Goal: Information Seeking & Learning: Learn about a topic

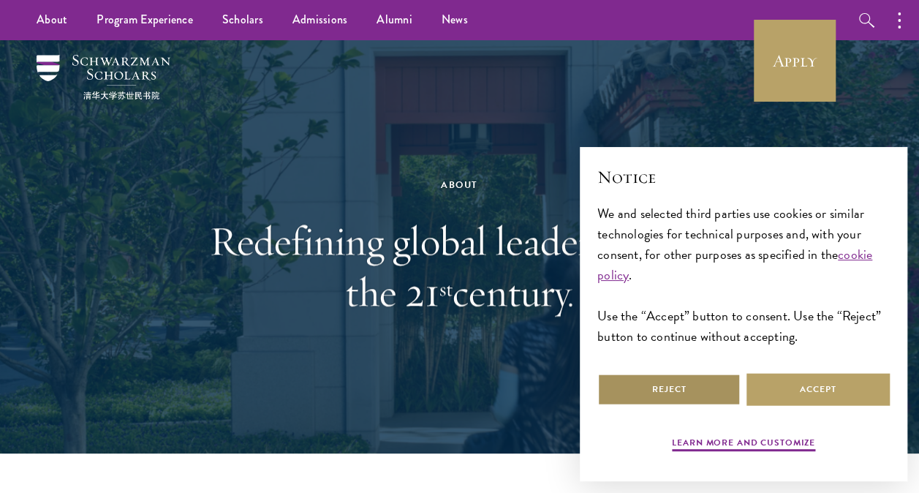
click at [649, 402] on button "Reject" at bounding box center [669, 389] width 143 height 33
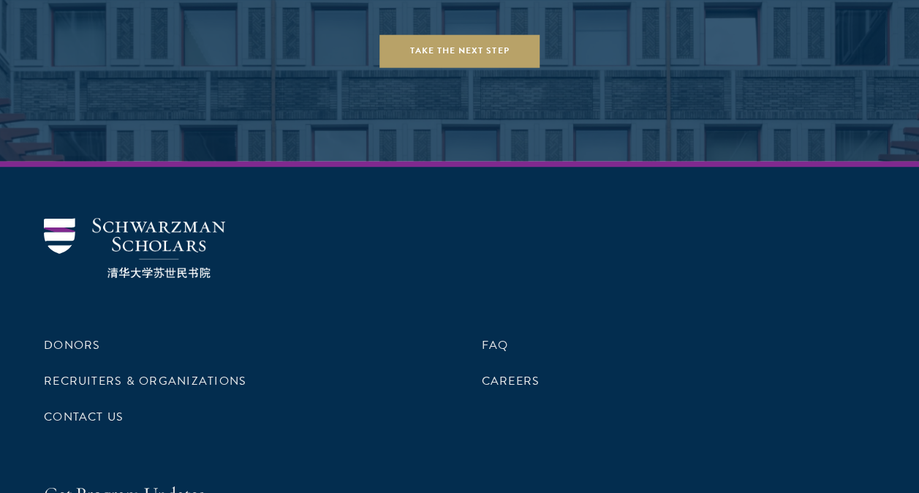
scroll to position [6081, 0]
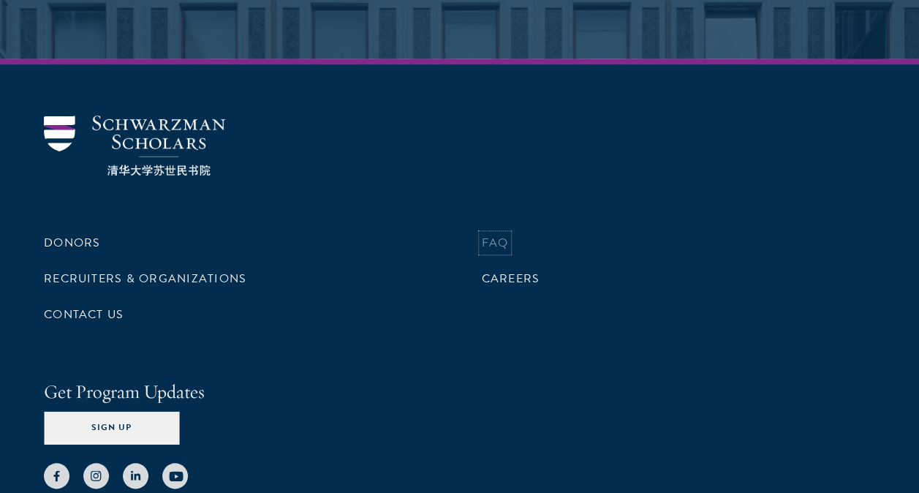
click at [493, 234] on link "FAQ" at bounding box center [495, 243] width 27 height 18
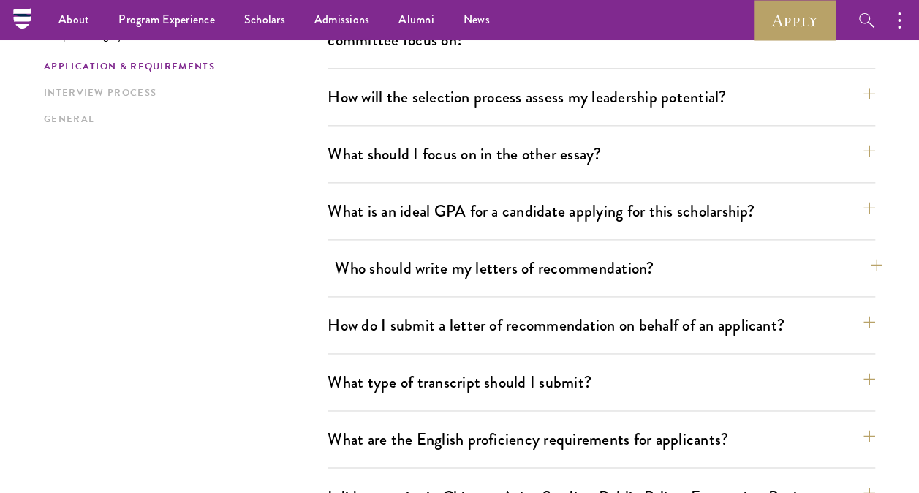
scroll to position [912, 0]
click at [459, 271] on button "Who should write my letters of recommendation?" at bounding box center [609, 268] width 548 height 33
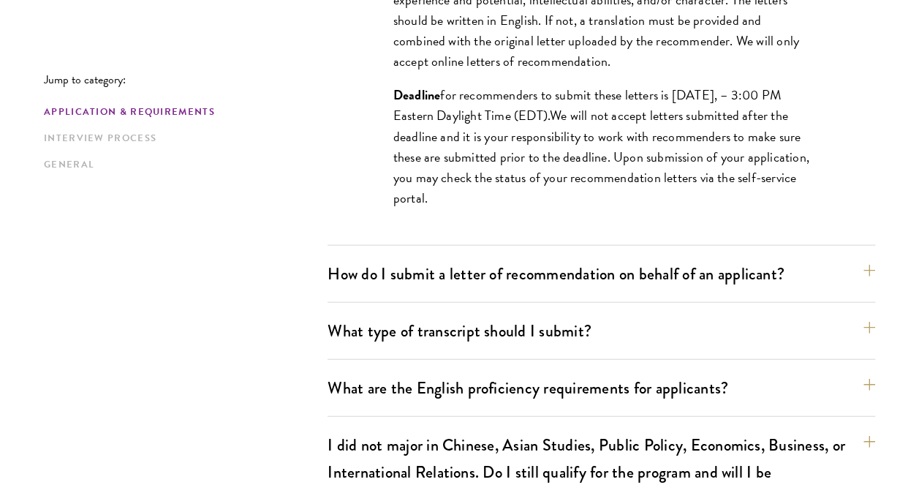
scroll to position [1586, 0]
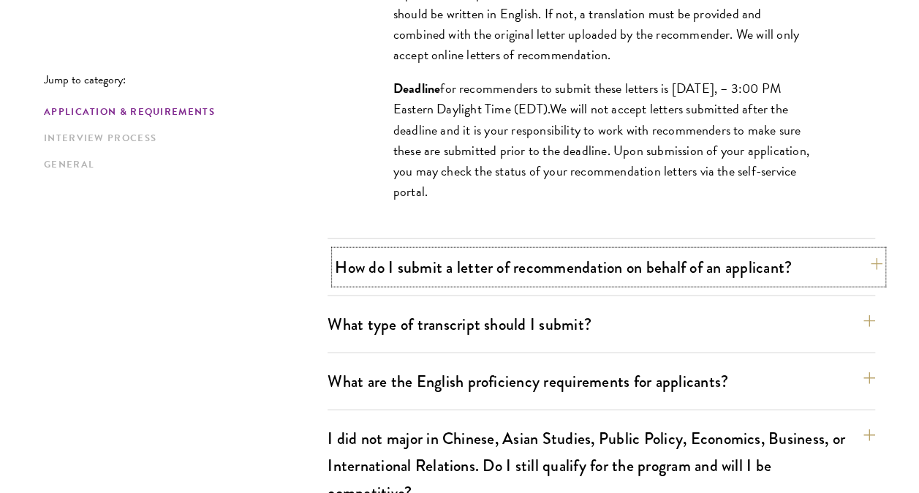
click at [461, 272] on button "How do I submit a letter of recommendation on behalf of an applicant?" at bounding box center [609, 267] width 548 height 33
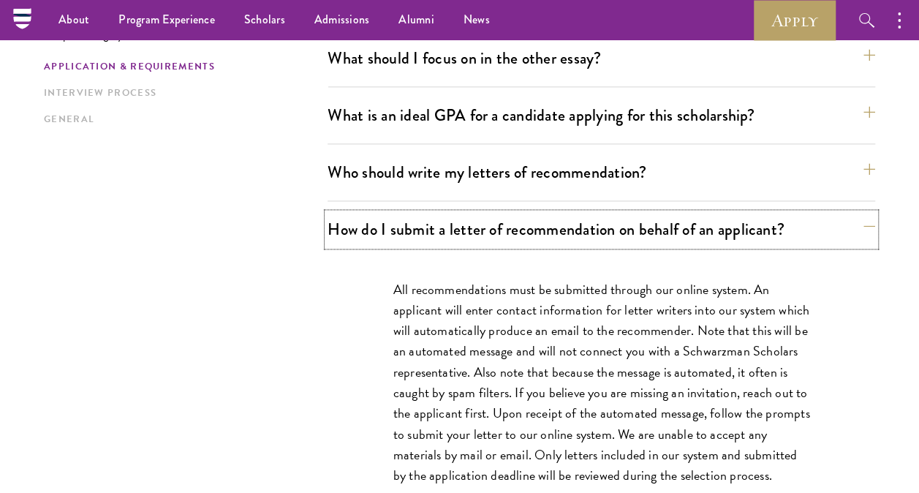
scroll to position [1008, 0]
click at [408, 167] on button "Who should write my letters of recommendation?" at bounding box center [609, 173] width 548 height 33
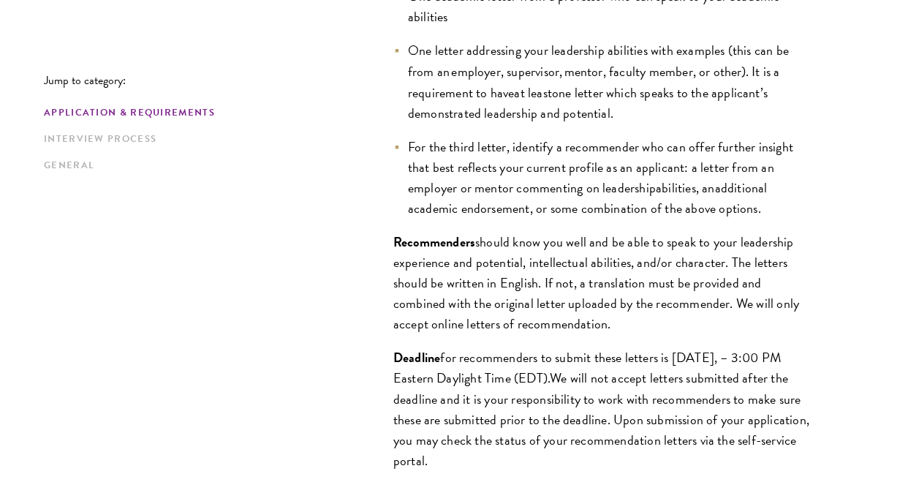
scroll to position [1321, 0]
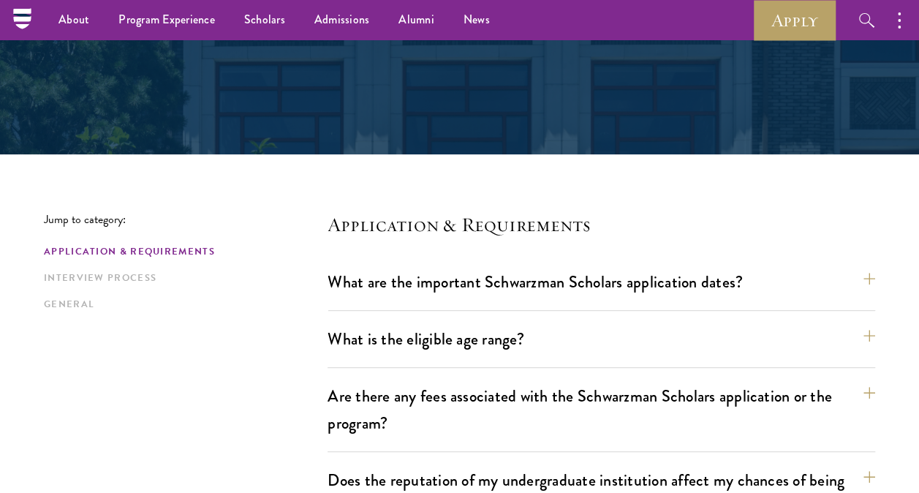
scroll to position [217, 0]
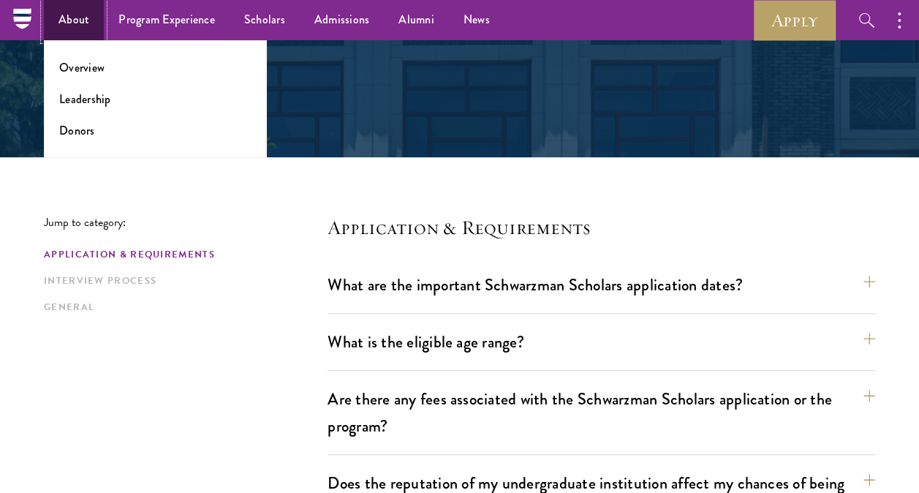
click at [89, 18] on link "About" at bounding box center [74, 20] width 60 height 40
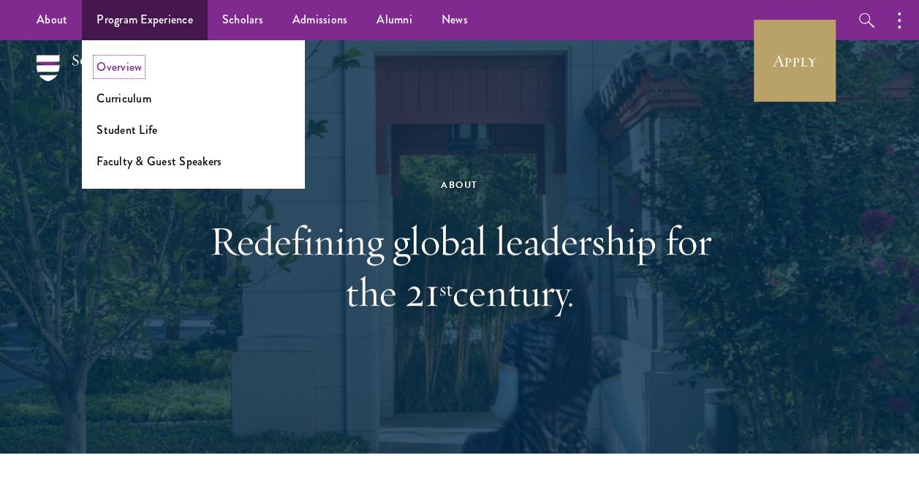
click at [126, 63] on link "Overview" at bounding box center [119, 67] width 45 height 17
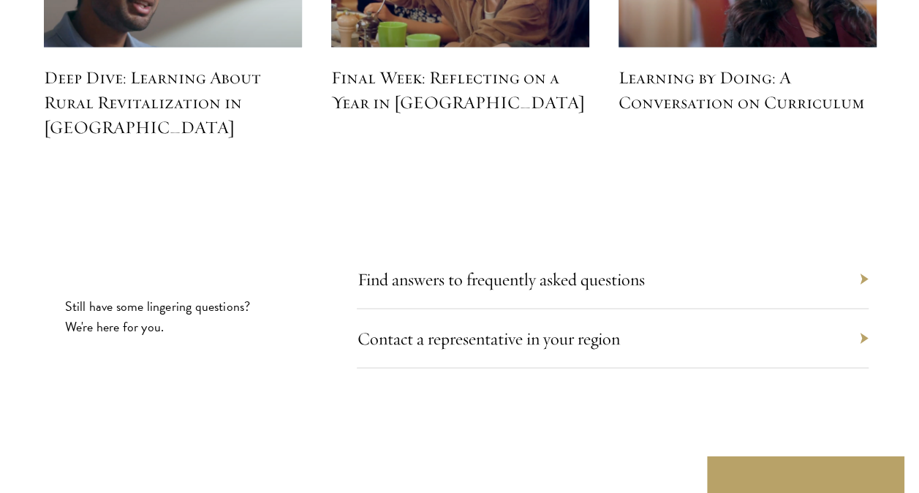
scroll to position [6641, 0]
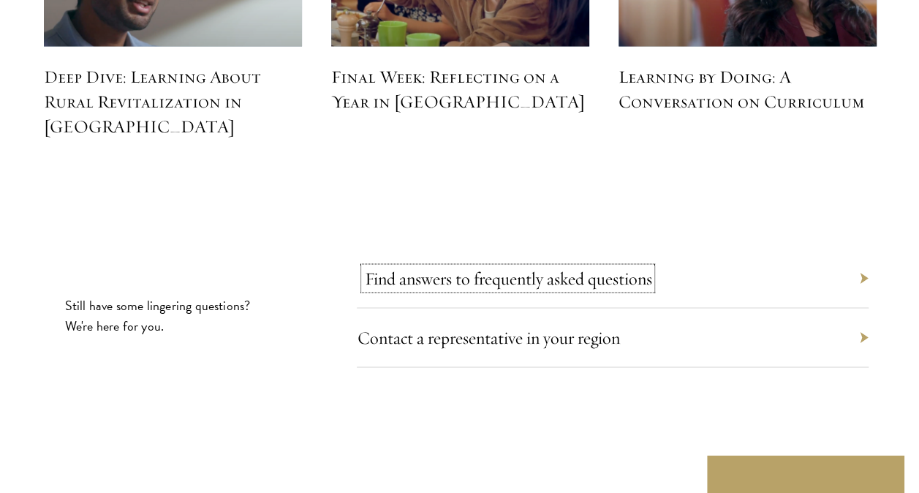
click at [617, 267] on link "Find answers to frequently asked questions" at bounding box center [507, 278] width 287 height 22
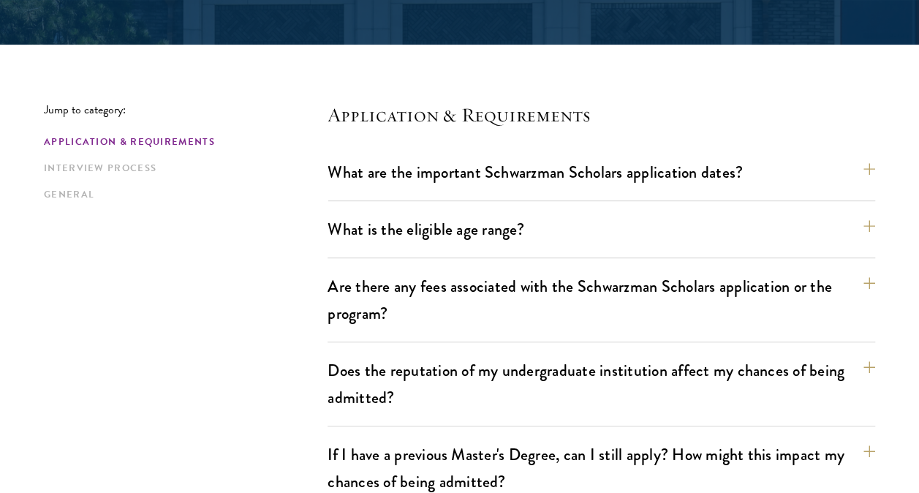
scroll to position [329, 0]
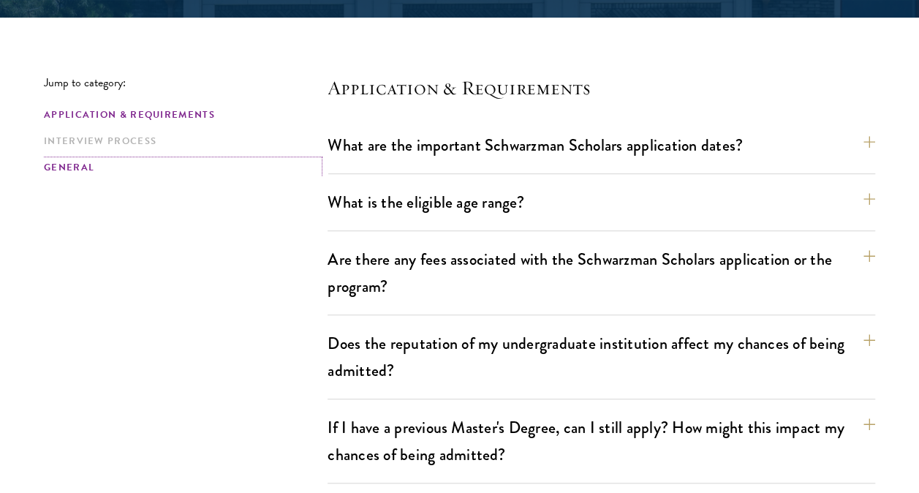
click at [76, 170] on link "General" at bounding box center [181, 167] width 275 height 15
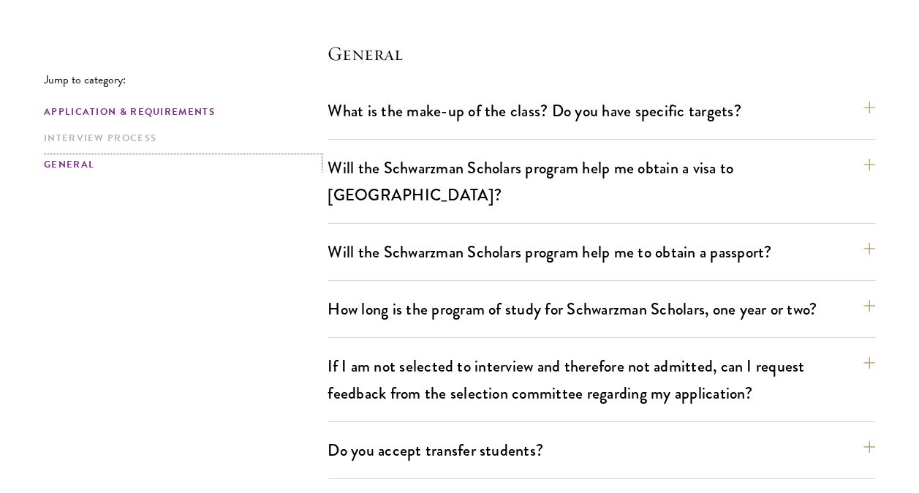
scroll to position [2343, 0]
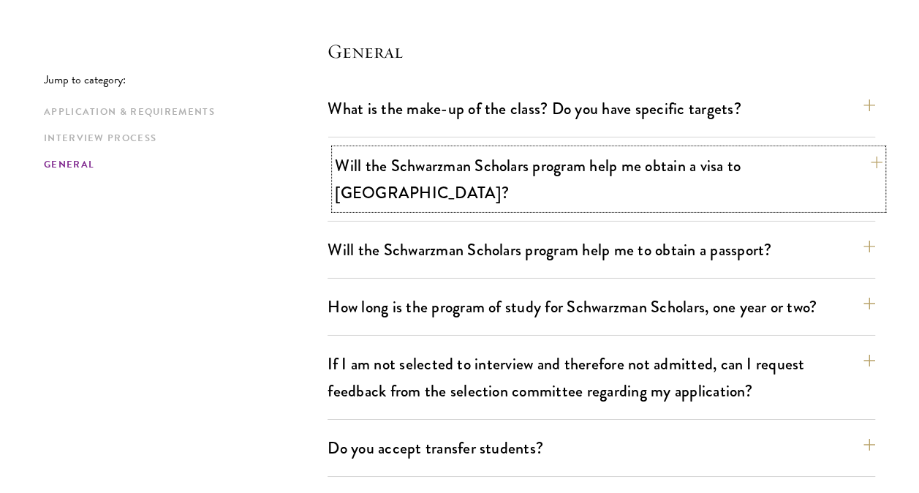
click at [385, 154] on button "Will the Schwarzman Scholars program help me obtain a visa to [GEOGRAPHIC_DATA]?" at bounding box center [609, 179] width 548 height 60
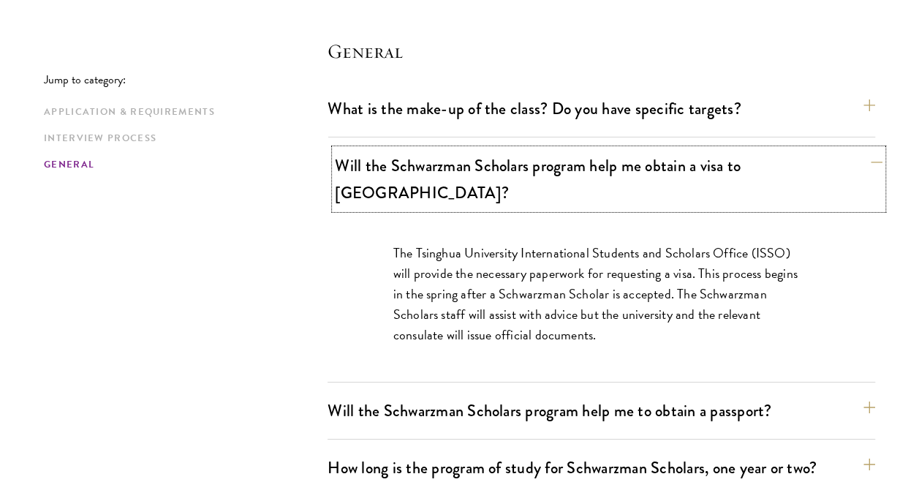
click at [385, 154] on button "Will the Schwarzman Scholars program help me obtain a visa to [GEOGRAPHIC_DATA]?" at bounding box center [609, 179] width 548 height 60
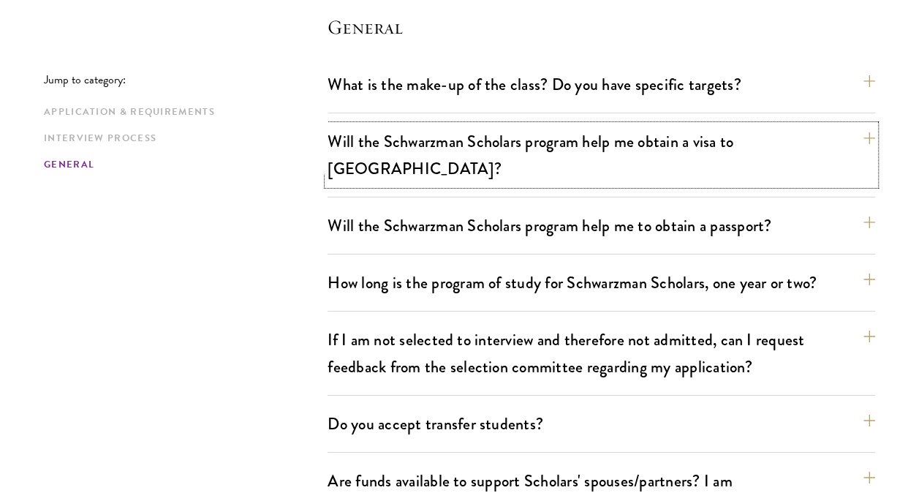
scroll to position [2368, 0]
click at [510, 323] on button "If I am not selected to interview and therefore not admitted, can I request fee…" at bounding box center [602, 353] width 548 height 60
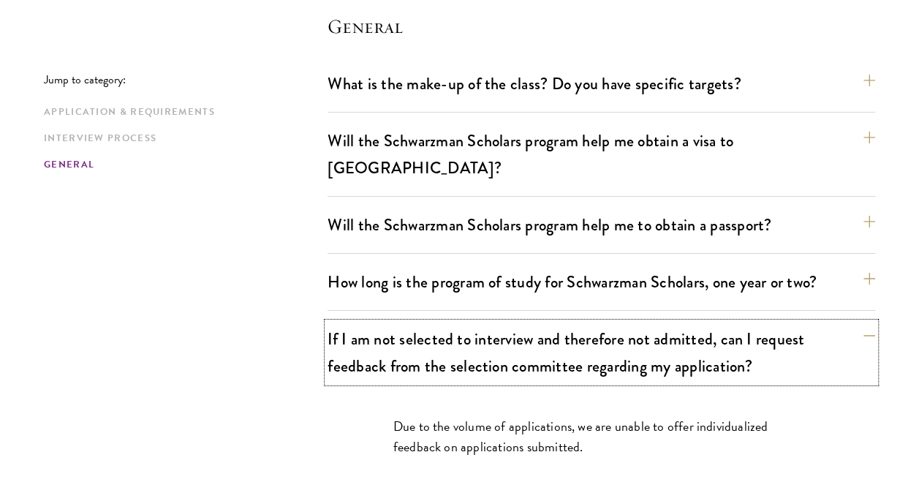
click at [510, 323] on button "If I am not selected to interview and therefore not admitted, can I request fee…" at bounding box center [602, 353] width 548 height 60
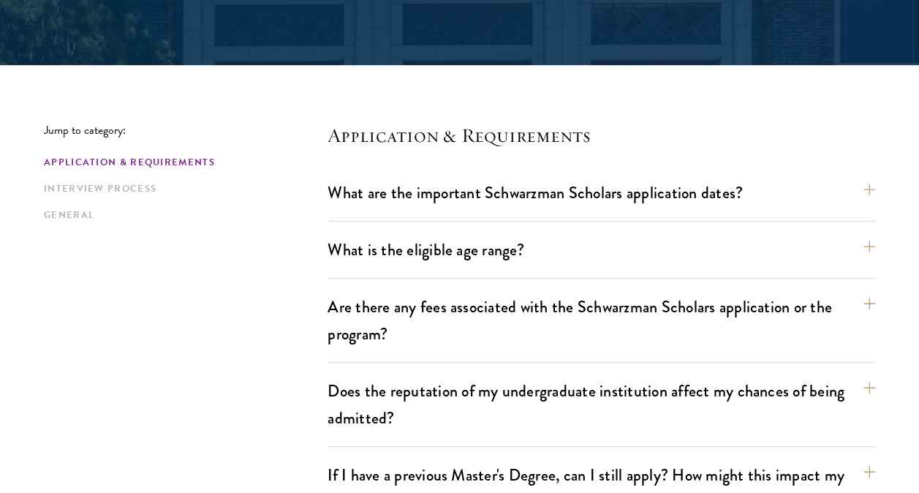
scroll to position [310, 0]
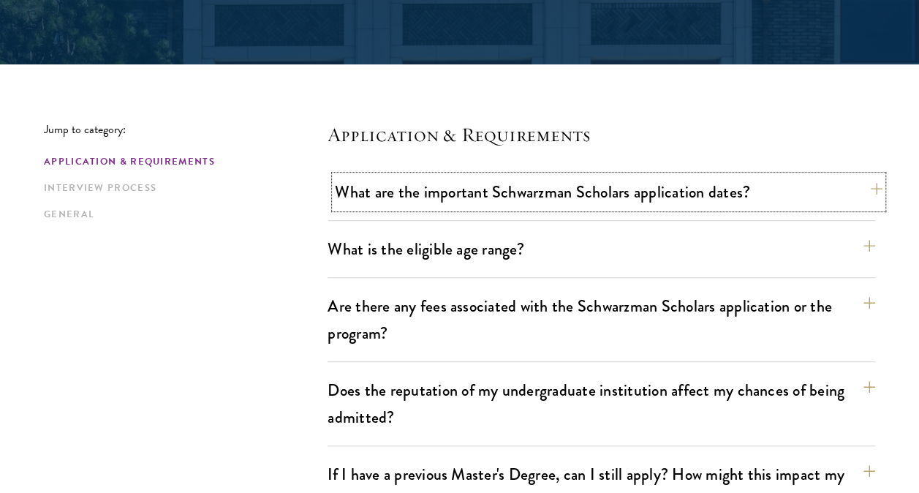
click at [490, 187] on button "What are the important Schwarzman Scholars application dates?" at bounding box center [609, 192] width 548 height 33
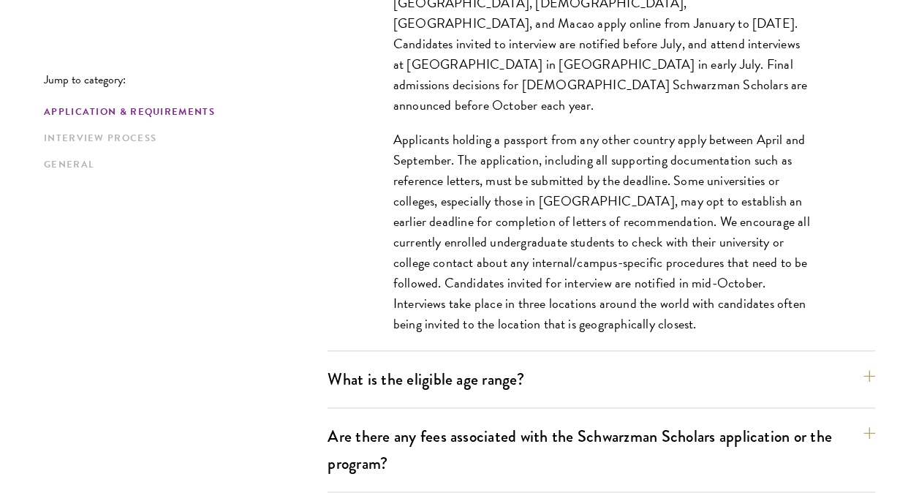
scroll to position [688, 0]
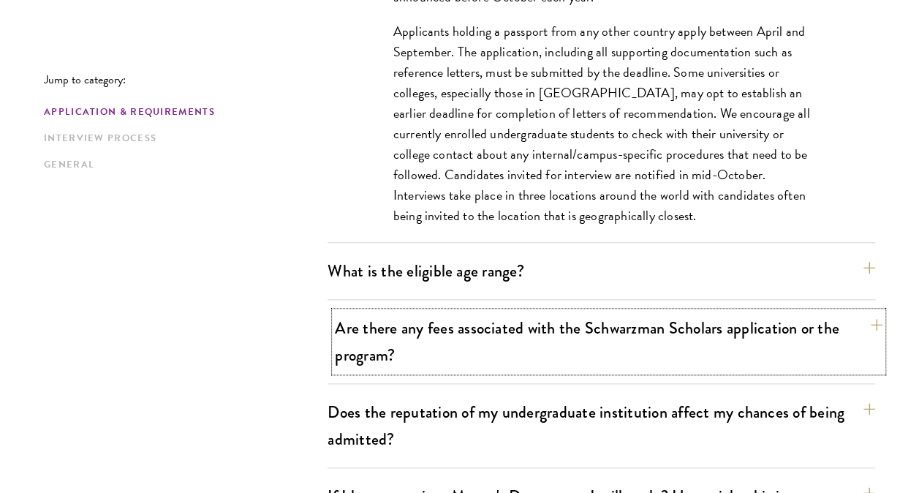
click at [594, 332] on button "Are there any fees associated with the Schwarzman Scholars application or the p…" at bounding box center [609, 342] width 548 height 60
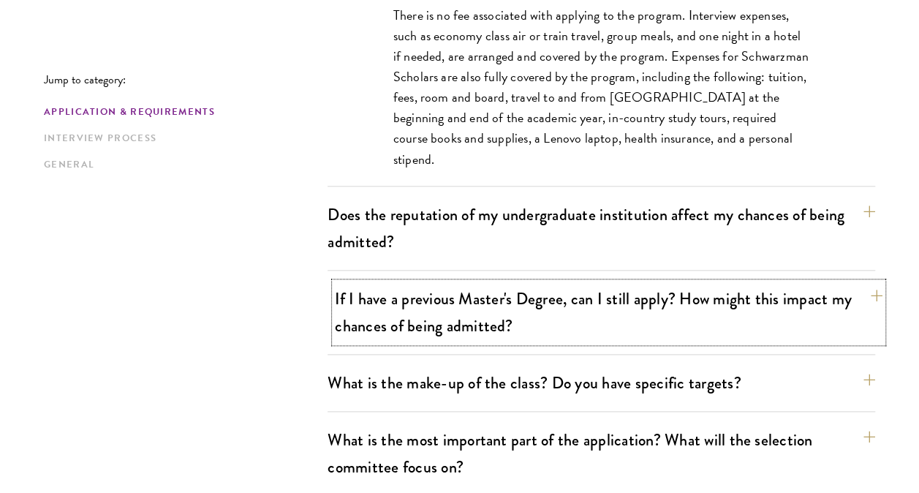
click at [604, 297] on button "If I have a previous Master's Degree, can I still apply? How might this impact …" at bounding box center [609, 312] width 548 height 60
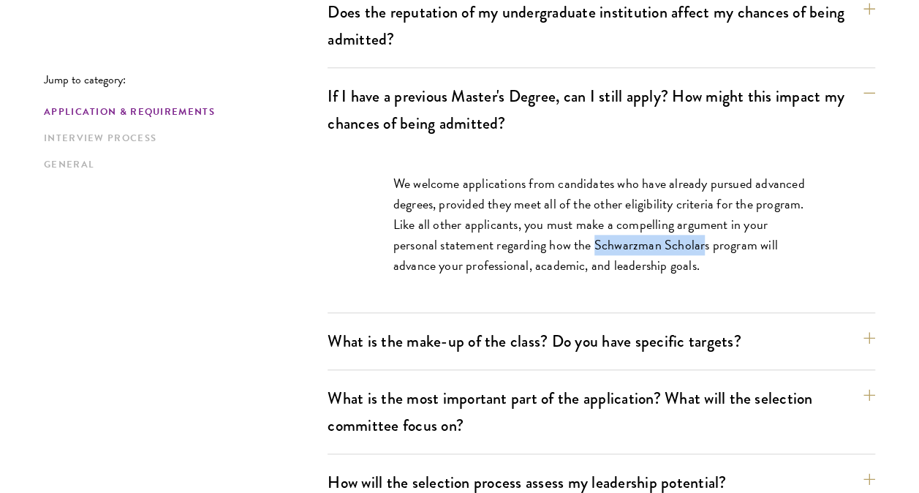
drag, startPoint x: 595, startPoint y: 242, endPoint x: 701, endPoint y: 240, distance: 106.8
click at [701, 240] on p "We welcome applications from candidates who have already pursued advanced degre…" at bounding box center [601, 224] width 417 height 102
copy p "Schwarzman Scholar"
